Goal: Task Accomplishment & Management: Complete application form

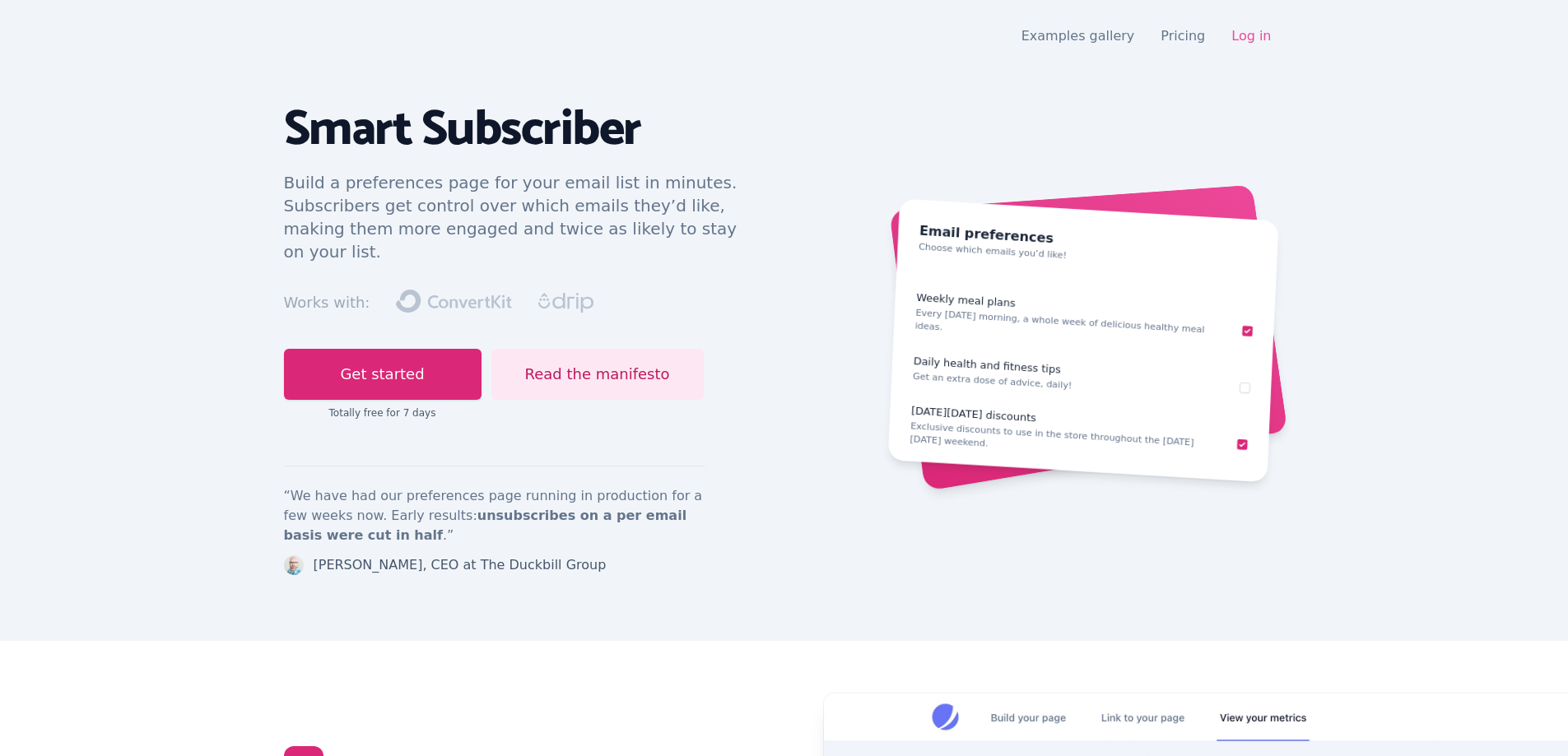
click at [1237, 29] on link "Log in" at bounding box center [1251, 36] width 39 height 16
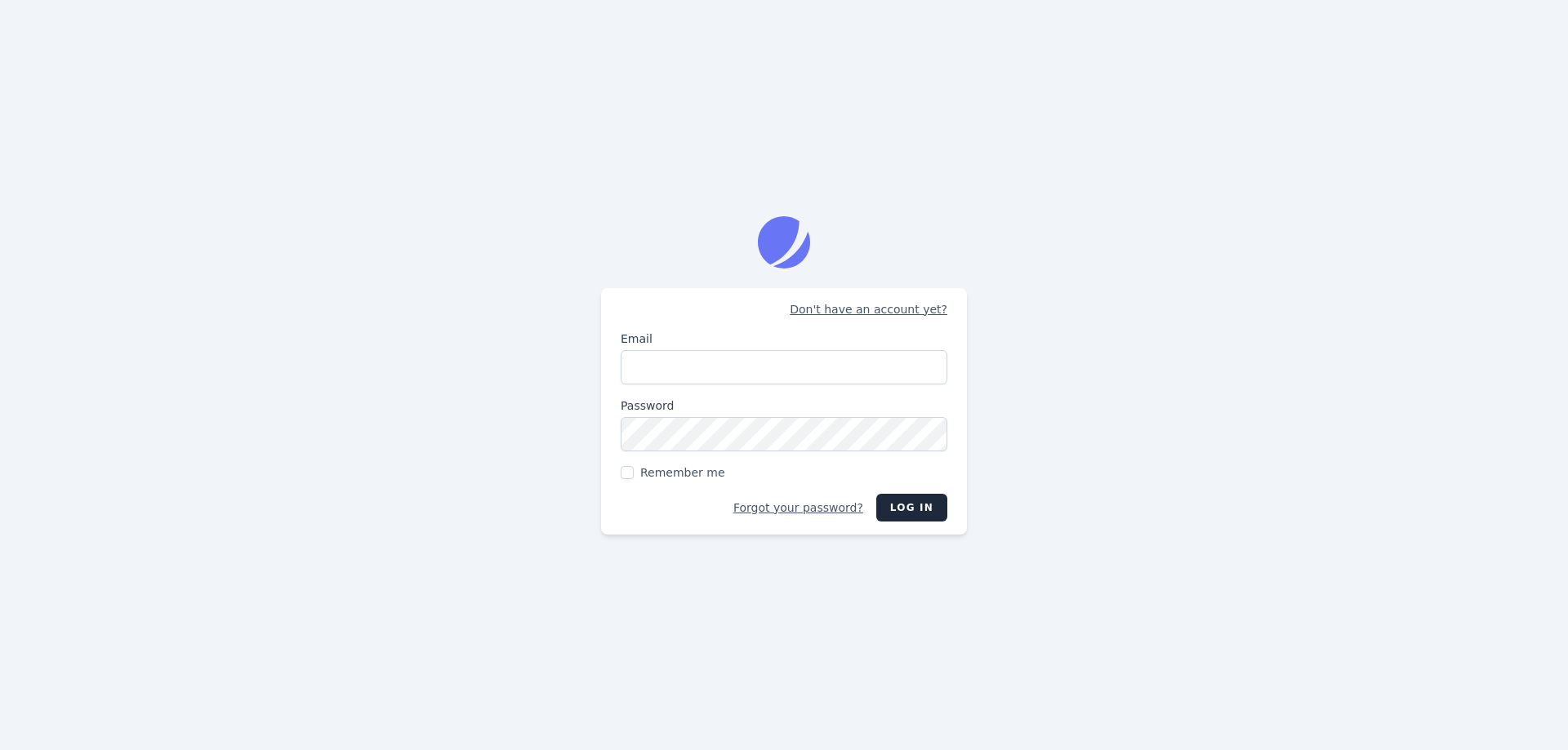
click at [757, 368] on input "Email" at bounding box center [784, 367] width 327 height 34
click at [759, 371] on input "tr" at bounding box center [784, 367] width 327 height 34
type input "t"
type input "[EMAIL_ADDRESS][DOMAIN_NAME]"
drag, startPoint x: 780, startPoint y: 382, endPoint x: 479, endPoint y: 367, distance: 301.4
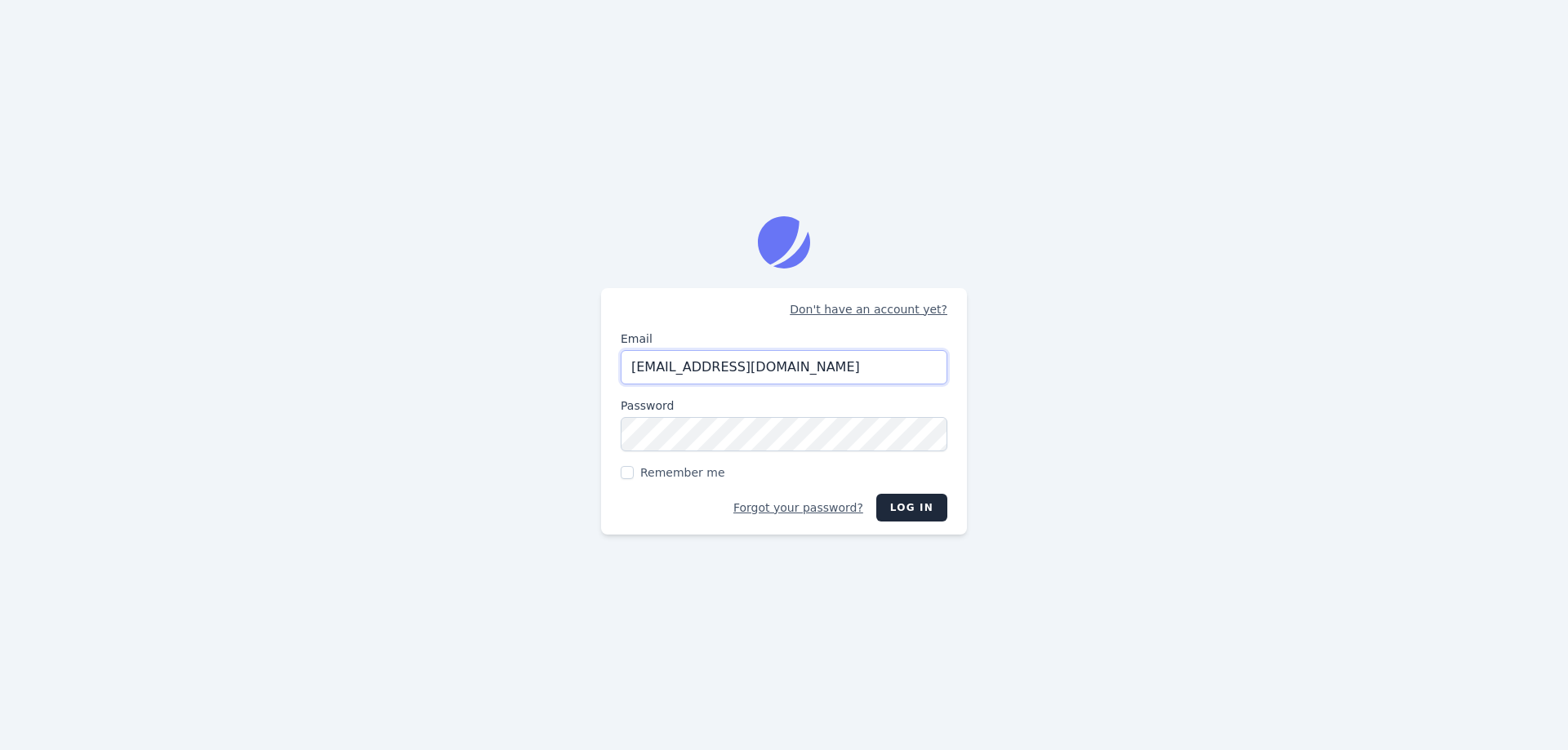
click at [490, 367] on div "Don't have an account yet? Email [EMAIL_ADDRESS][DOMAIN_NAME] Password Remember…" at bounding box center [784, 375] width 1568 height 750
click at [855, 307] on link "Don't have an account yet?" at bounding box center [869, 309] width 157 height 16
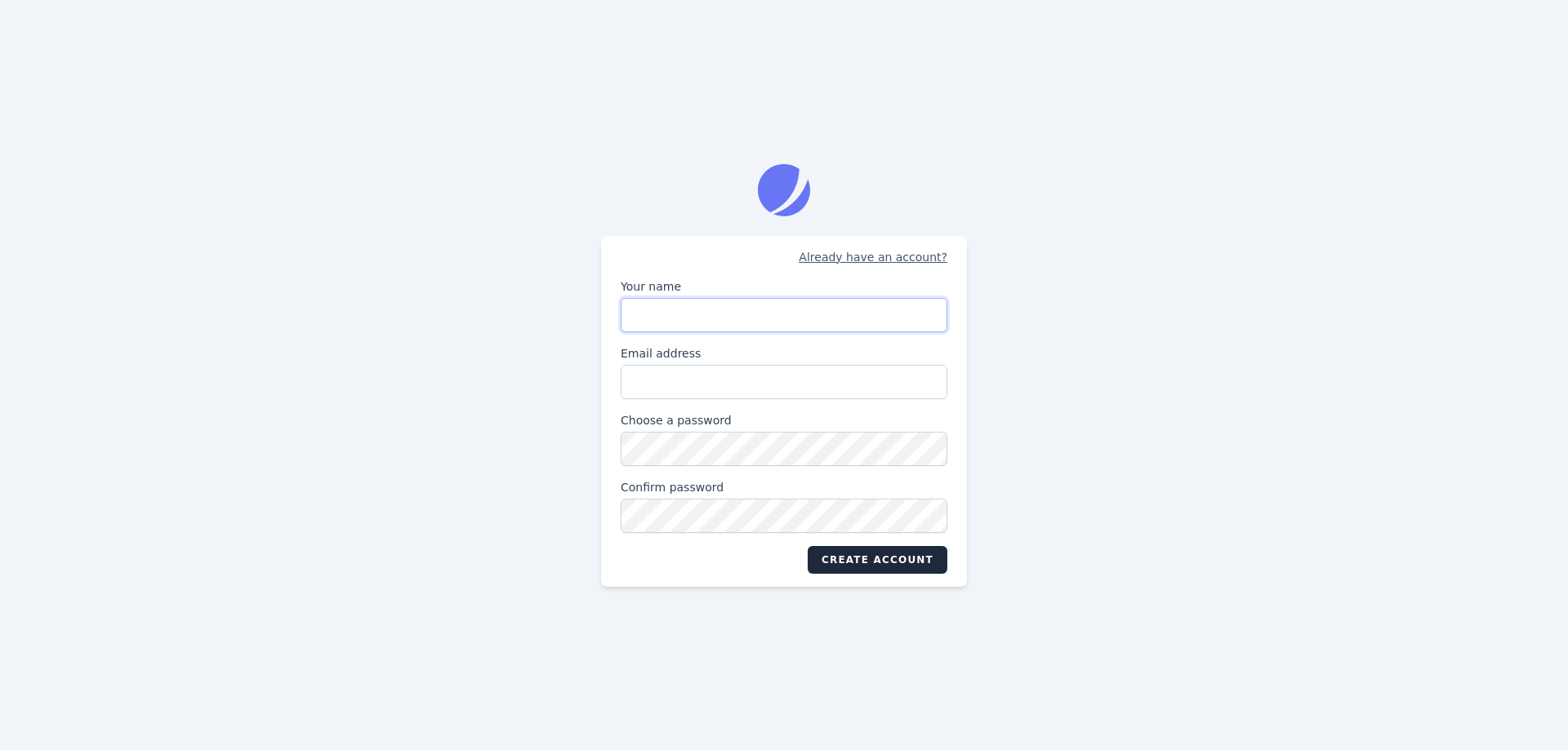
click at [793, 307] on input "Your name" at bounding box center [784, 314] width 327 height 34
type input "raf"
click at [737, 391] on input "Email address" at bounding box center [784, 382] width 327 height 34
paste input "[EMAIL_ADDRESS][DOMAIN_NAME]"
type input "[EMAIL_ADDRESS][DOMAIN_NAME]"
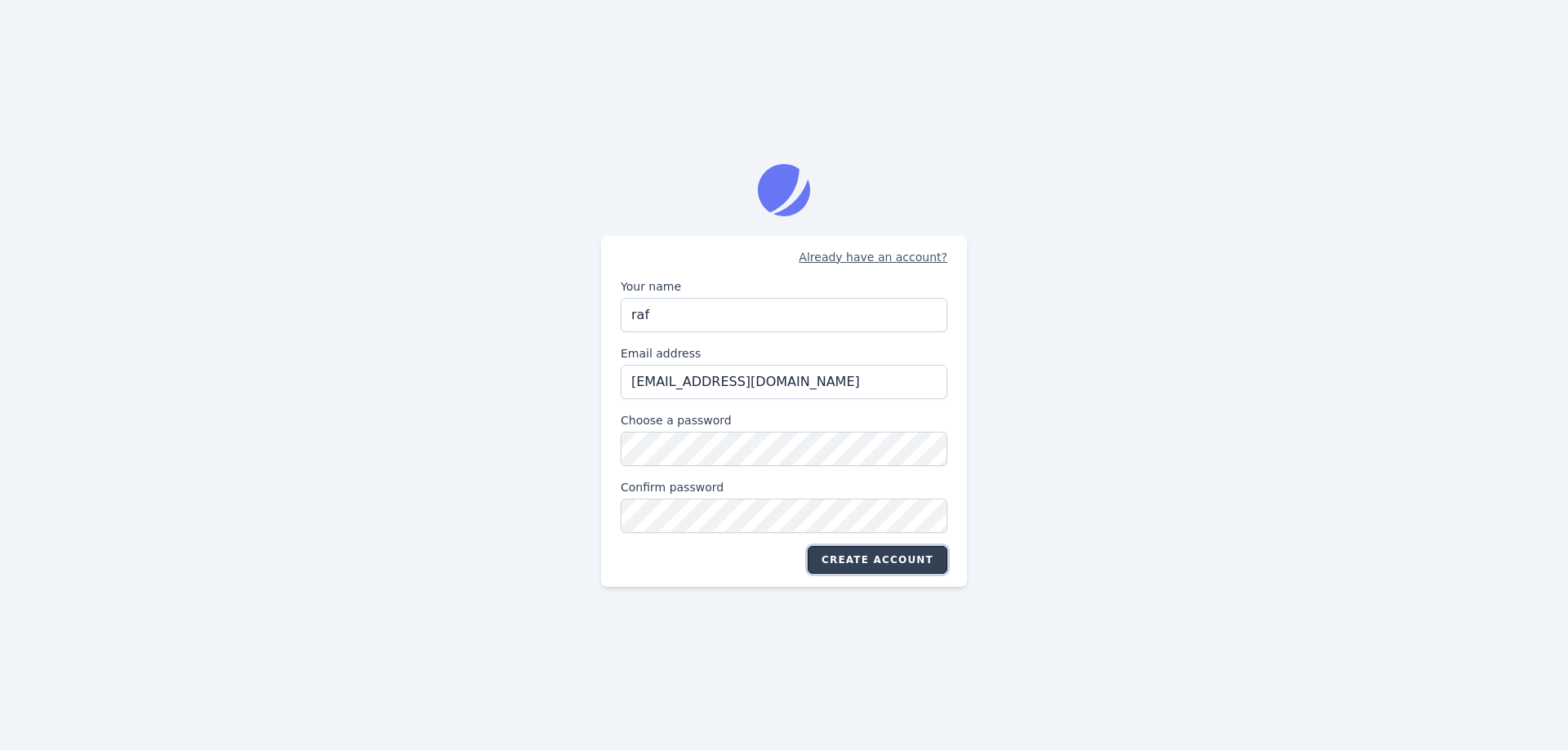
click at [919, 569] on button "Create account" at bounding box center [878, 559] width 140 height 27
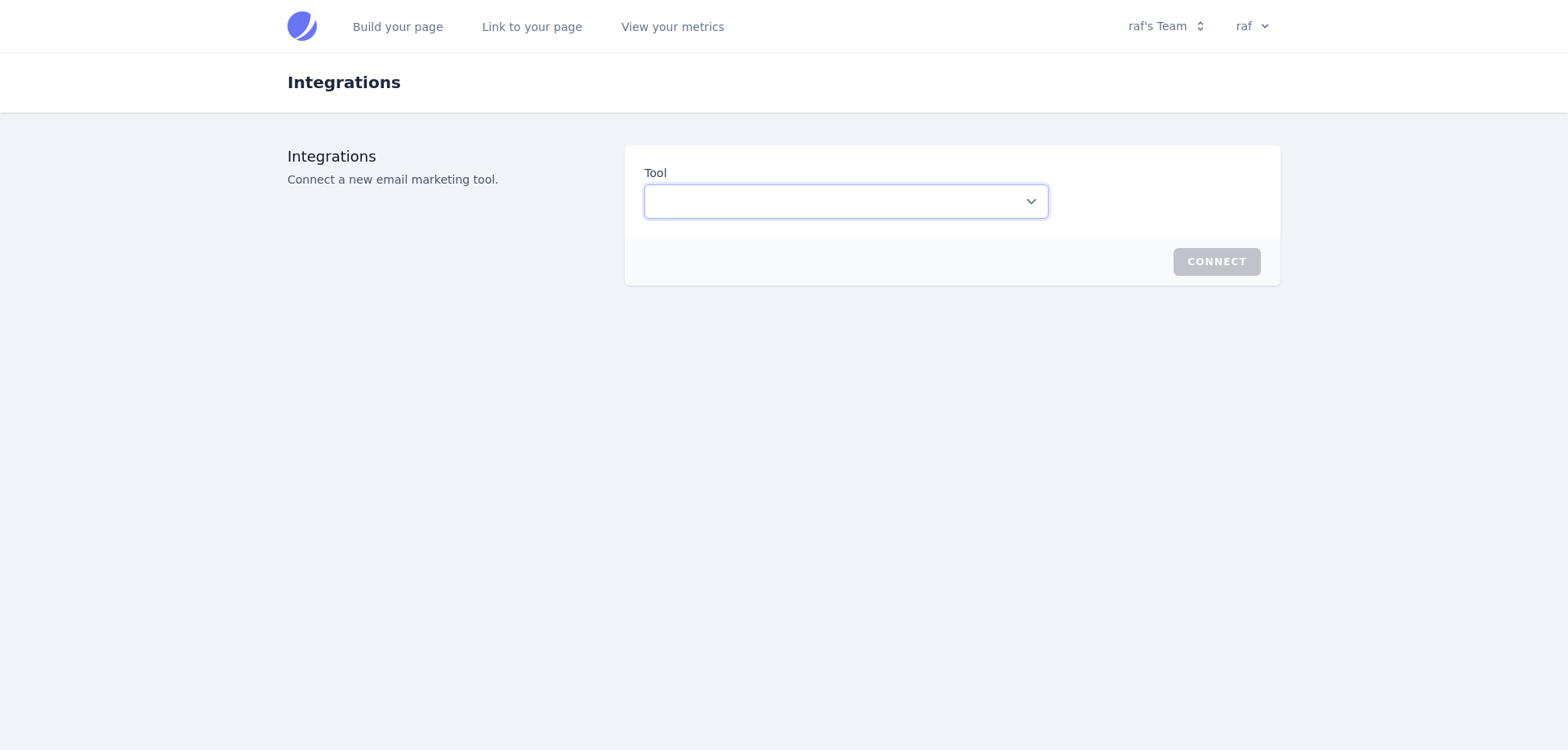
click at [1036, 213] on select "ConvertKit Drip" at bounding box center [846, 201] width 404 height 34
click at [644, 185] on select "ConvertKit Drip" at bounding box center [846, 201] width 404 height 34
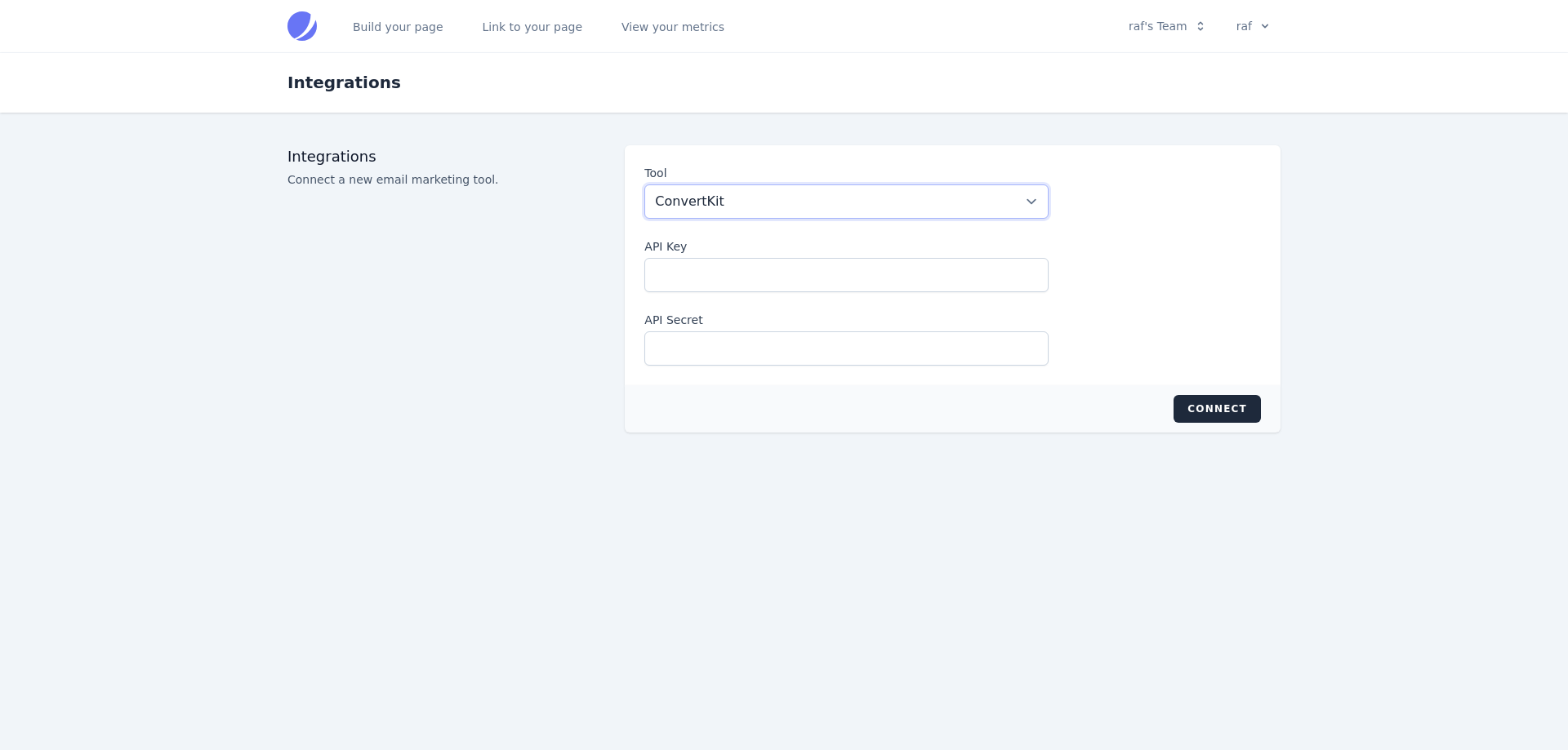
click at [1006, 203] on select "ConvertKit Drip" at bounding box center [846, 201] width 404 height 34
select select "drip"
click at [644, 185] on select "ConvertKit Drip" at bounding box center [846, 201] width 404 height 34
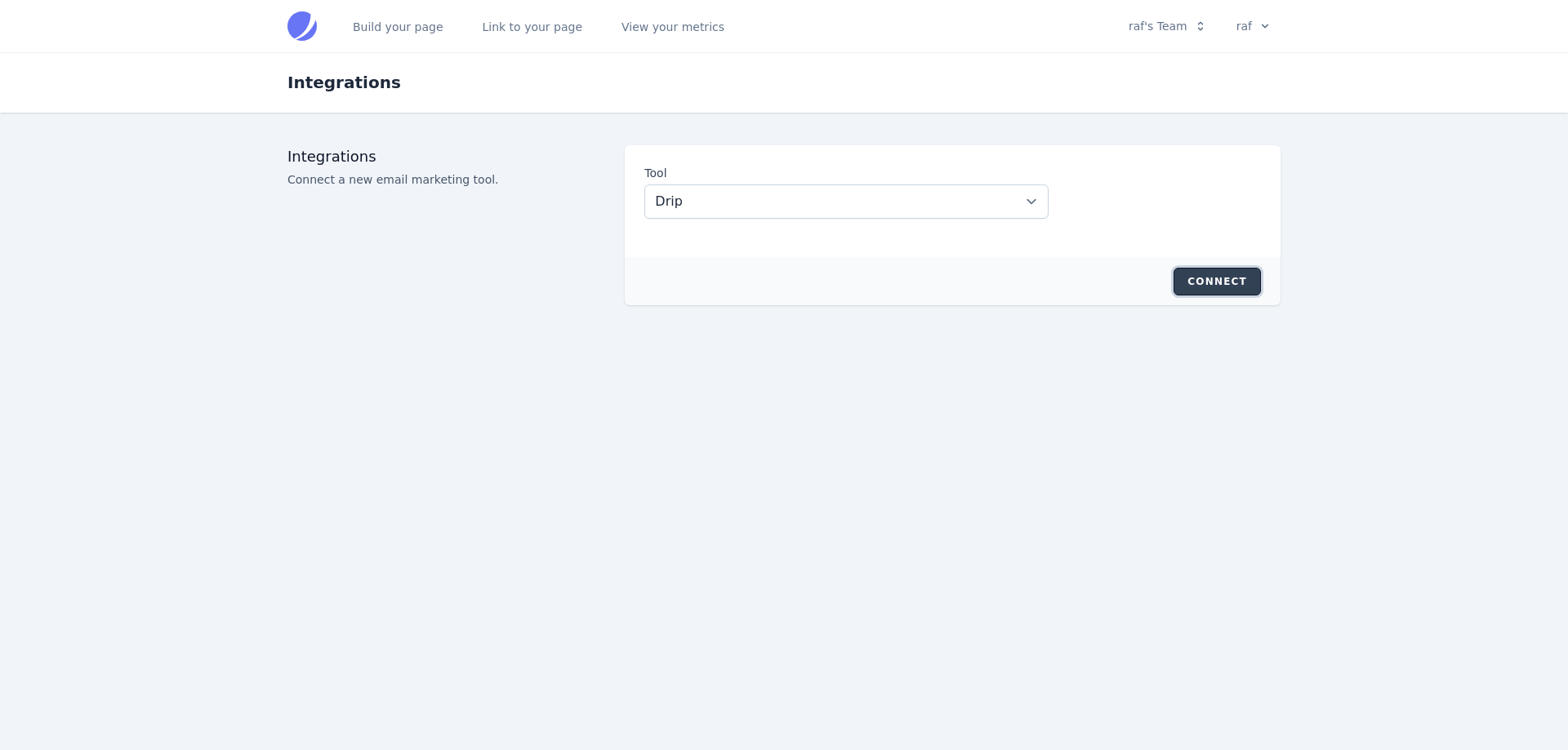
click at [1213, 284] on button "Connect" at bounding box center [1217, 281] width 88 height 27
